Goal: Navigation & Orientation: Find specific page/section

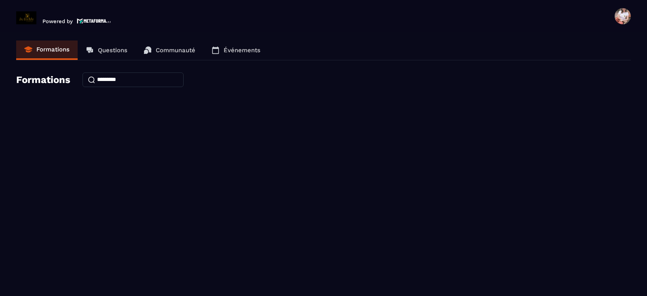
click at [624, 14] on span at bounding box center [623, 16] width 16 height 16
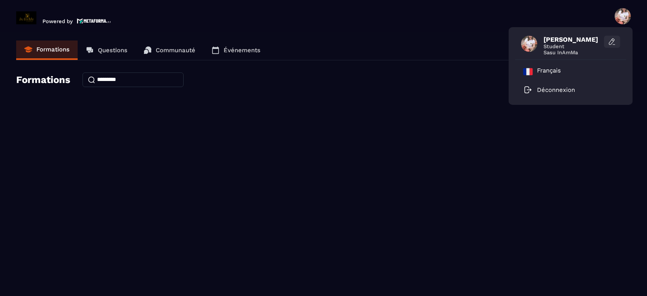
click at [610, 43] on icon at bounding box center [612, 42] width 8 height 8
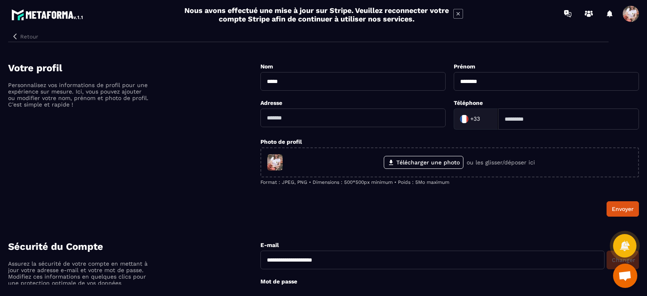
click at [24, 35] on button "Retour" at bounding box center [24, 36] width 33 height 11
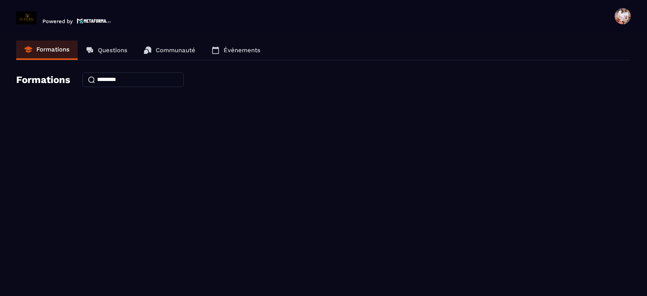
click at [191, 49] on p "Communauté" at bounding box center [176, 50] width 40 height 7
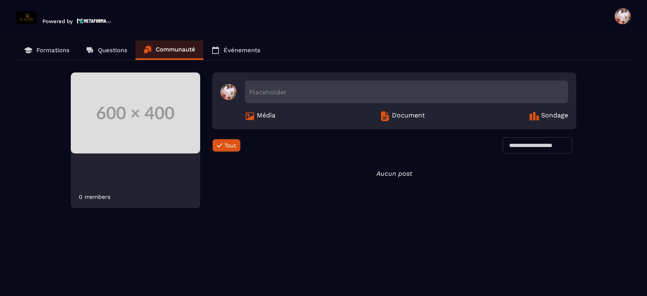
click at [100, 198] on div "0 members" at bounding box center [95, 196] width 32 height 6
click at [231, 54] on link "Événements" at bounding box center [236, 49] width 65 height 19
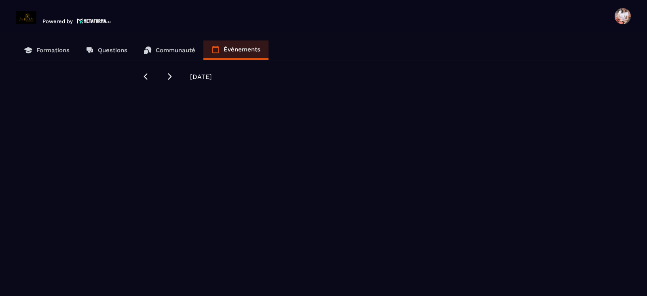
click at [174, 51] on p "Communauté" at bounding box center [176, 50] width 40 height 7
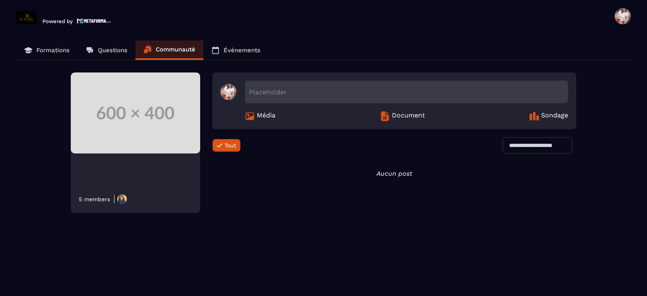
click at [45, 48] on p "Formations" at bounding box center [52, 50] width 33 height 7
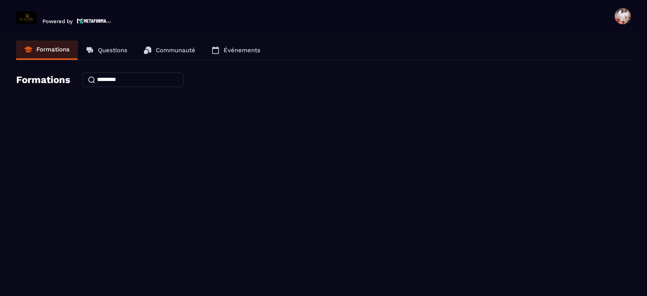
click at [626, 13] on span at bounding box center [623, 16] width 16 height 16
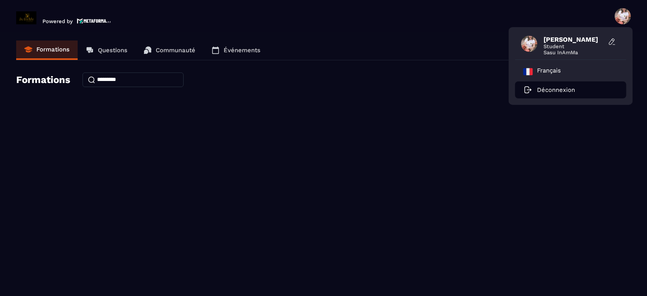
click at [552, 93] on p "Déconnexion" at bounding box center [556, 89] width 38 height 7
